Goal: Connect with others: Connect with others

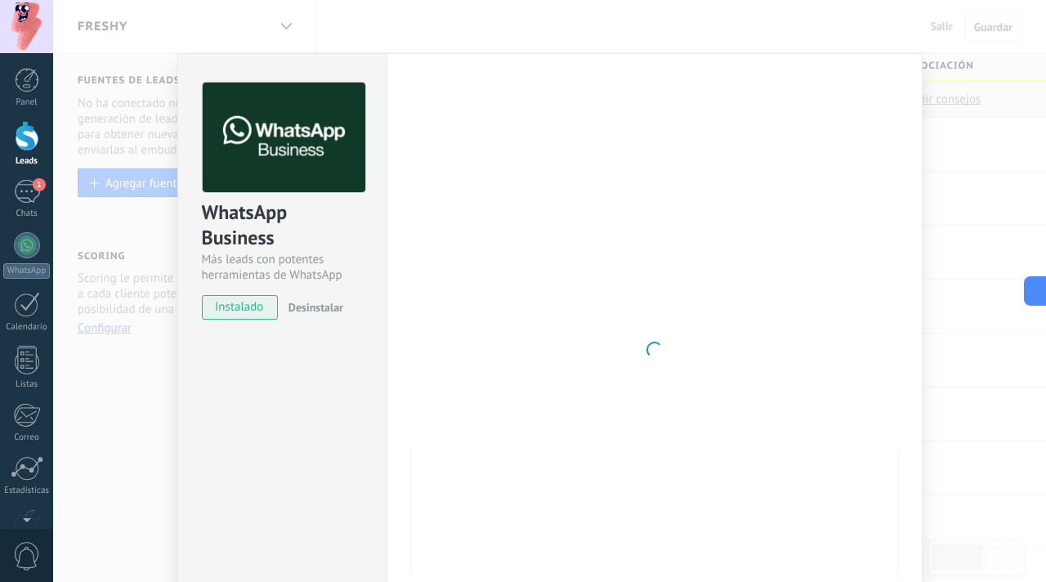
click at [955, 104] on div "WhatsApp Business Más leads con potentes herramientas de WhatsApp instalado Des…" at bounding box center [549, 291] width 993 height 582
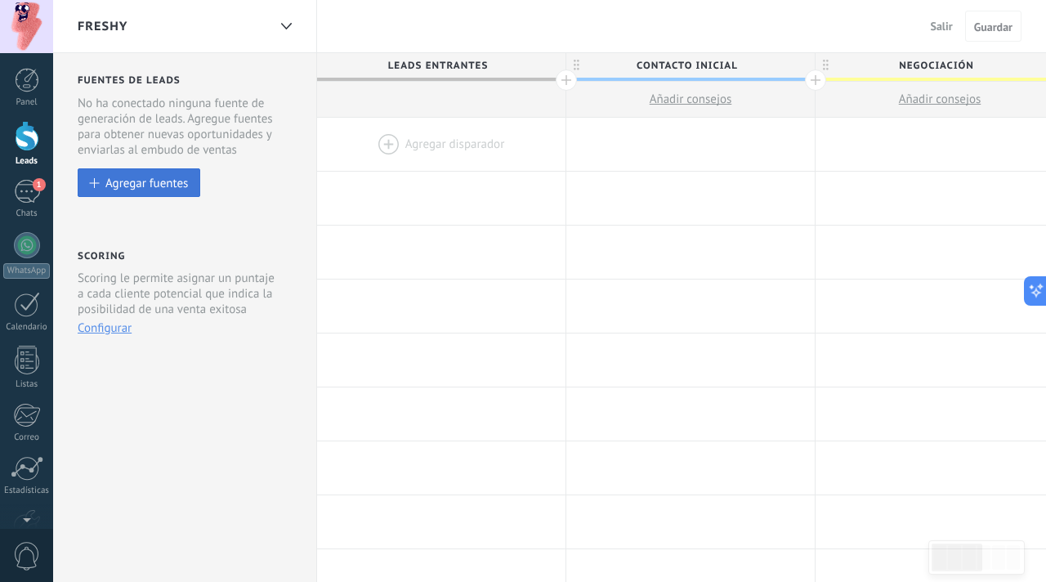
click at [173, 180] on div "Agregar fuentes" at bounding box center [146, 183] width 83 height 14
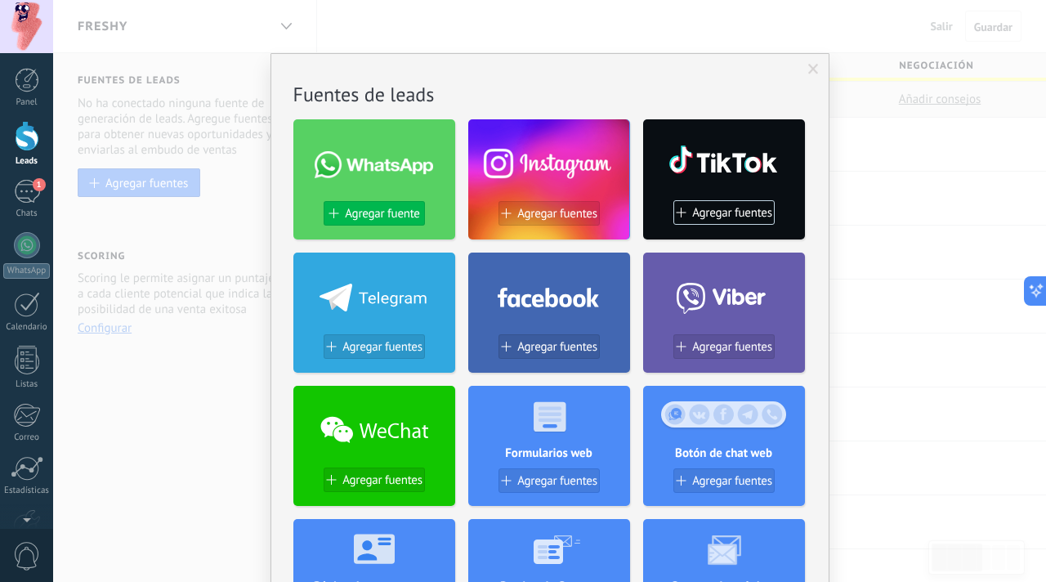
click at [397, 211] on span "Agregar fuente" at bounding box center [382, 214] width 74 height 14
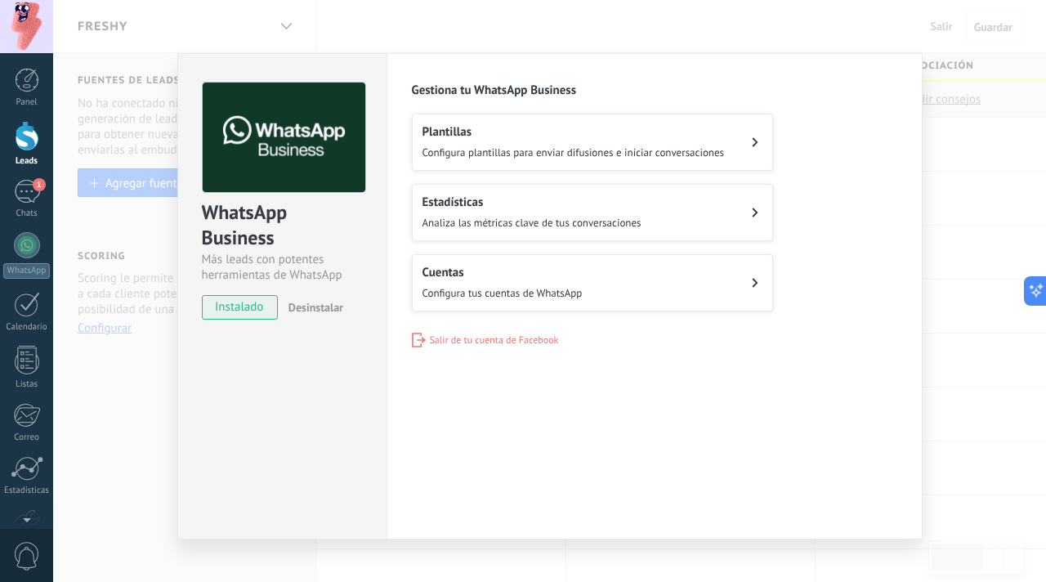
click at [464, 272] on h2 "Cuentas" at bounding box center [503, 273] width 160 height 16
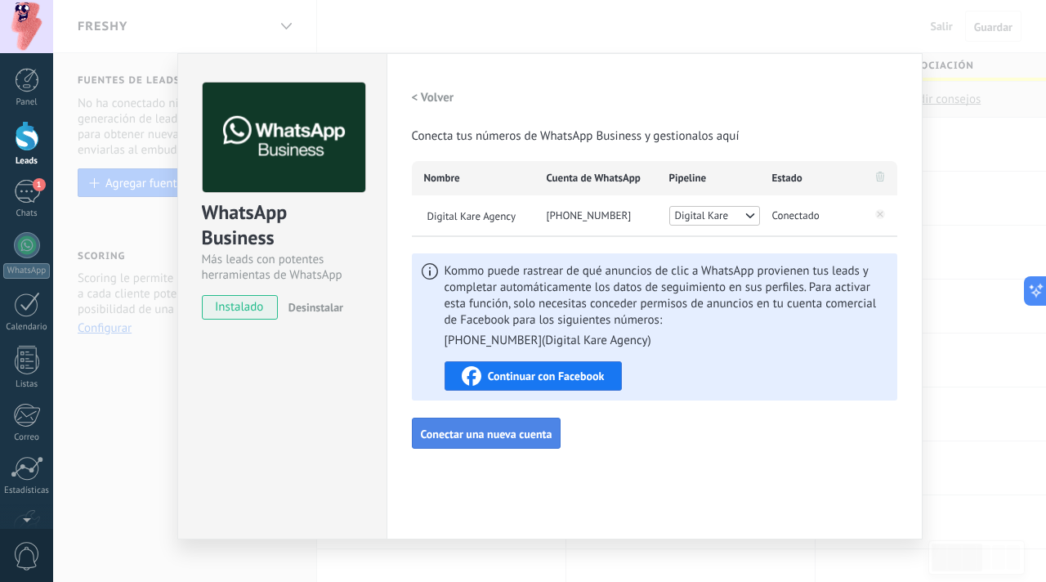
click at [522, 442] on button "Conectar una nueva cuenta" at bounding box center [487, 433] width 150 height 31
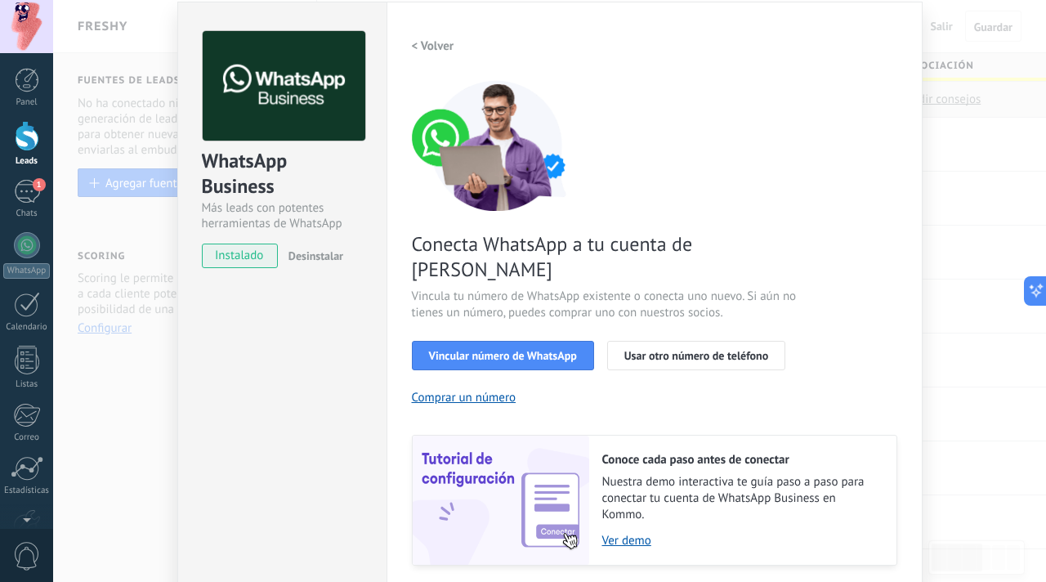
scroll to position [53, 0]
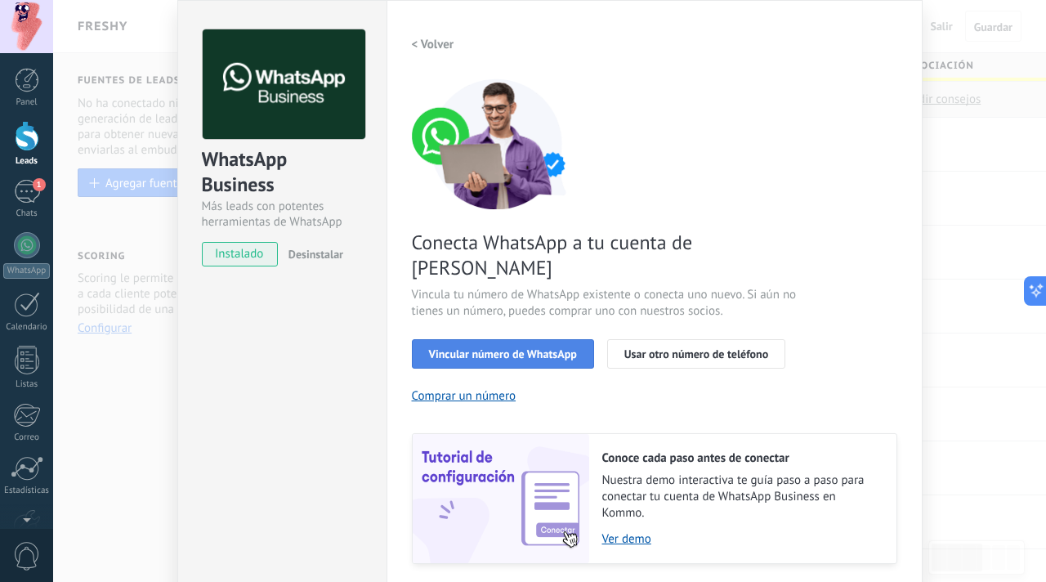
click at [502, 339] on button "Vincular número de WhatsApp" at bounding box center [503, 353] width 182 height 29
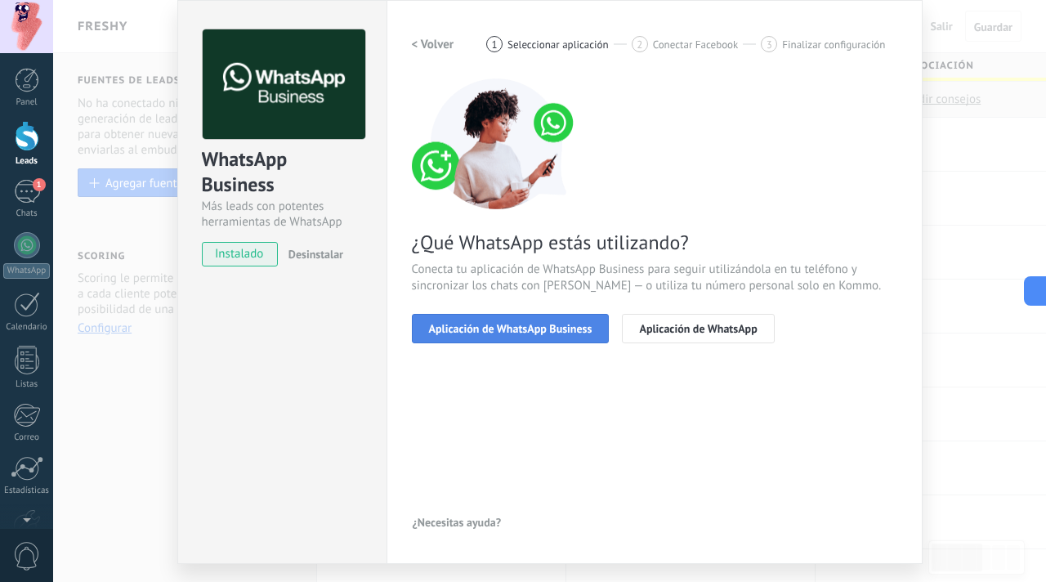
click at [541, 325] on span "Aplicación de WhatsApp Business" at bounding box center [511, 328] width 164 height 11
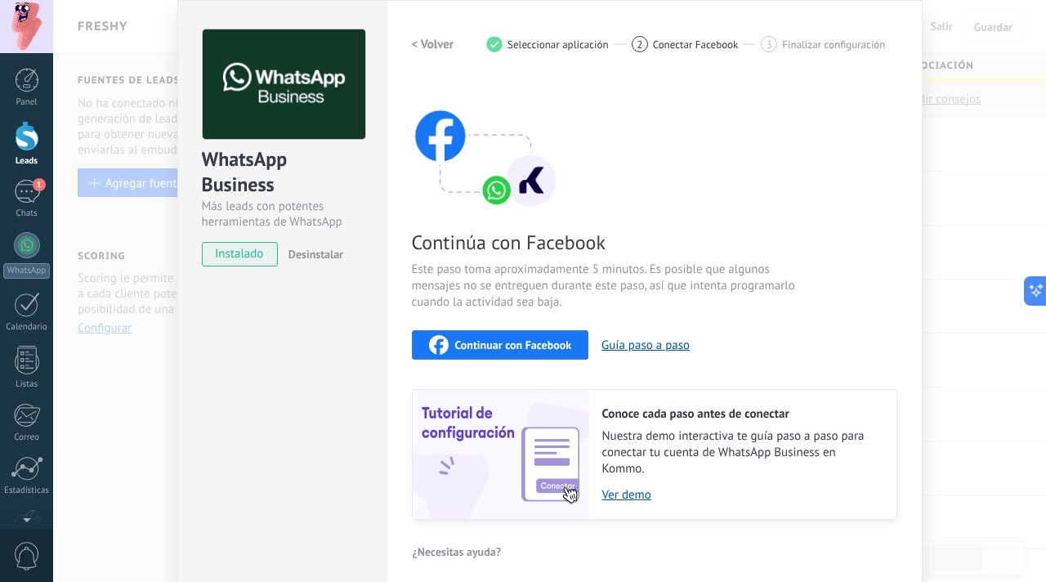
scroll to position [87, 0]
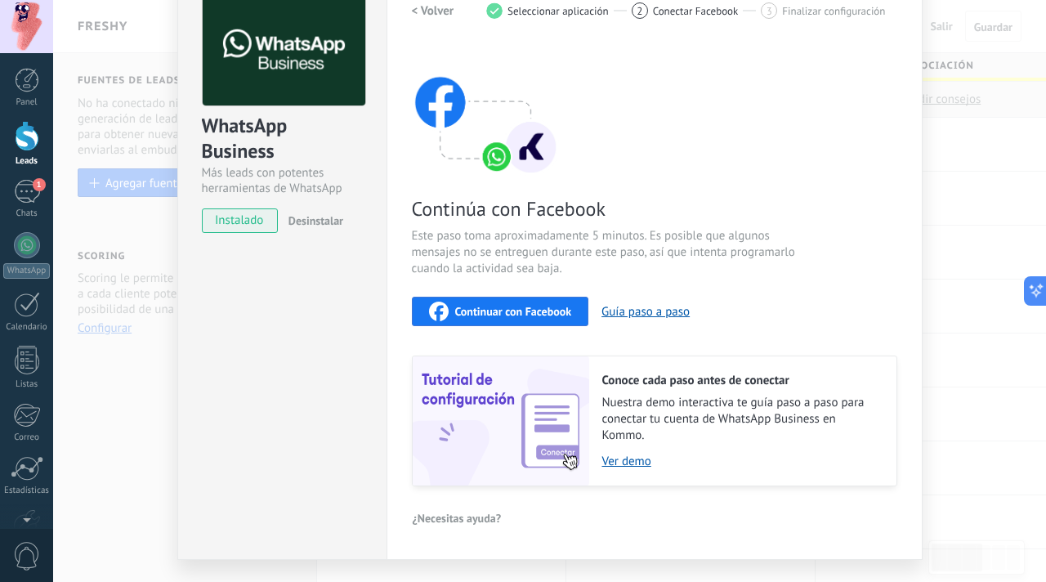
click at [518, 316] on span "Continuar con Facebook" at bounding box center [513, 311] width 117 height 11
